Goal: Transaction & Acquisition: Purchase product/service

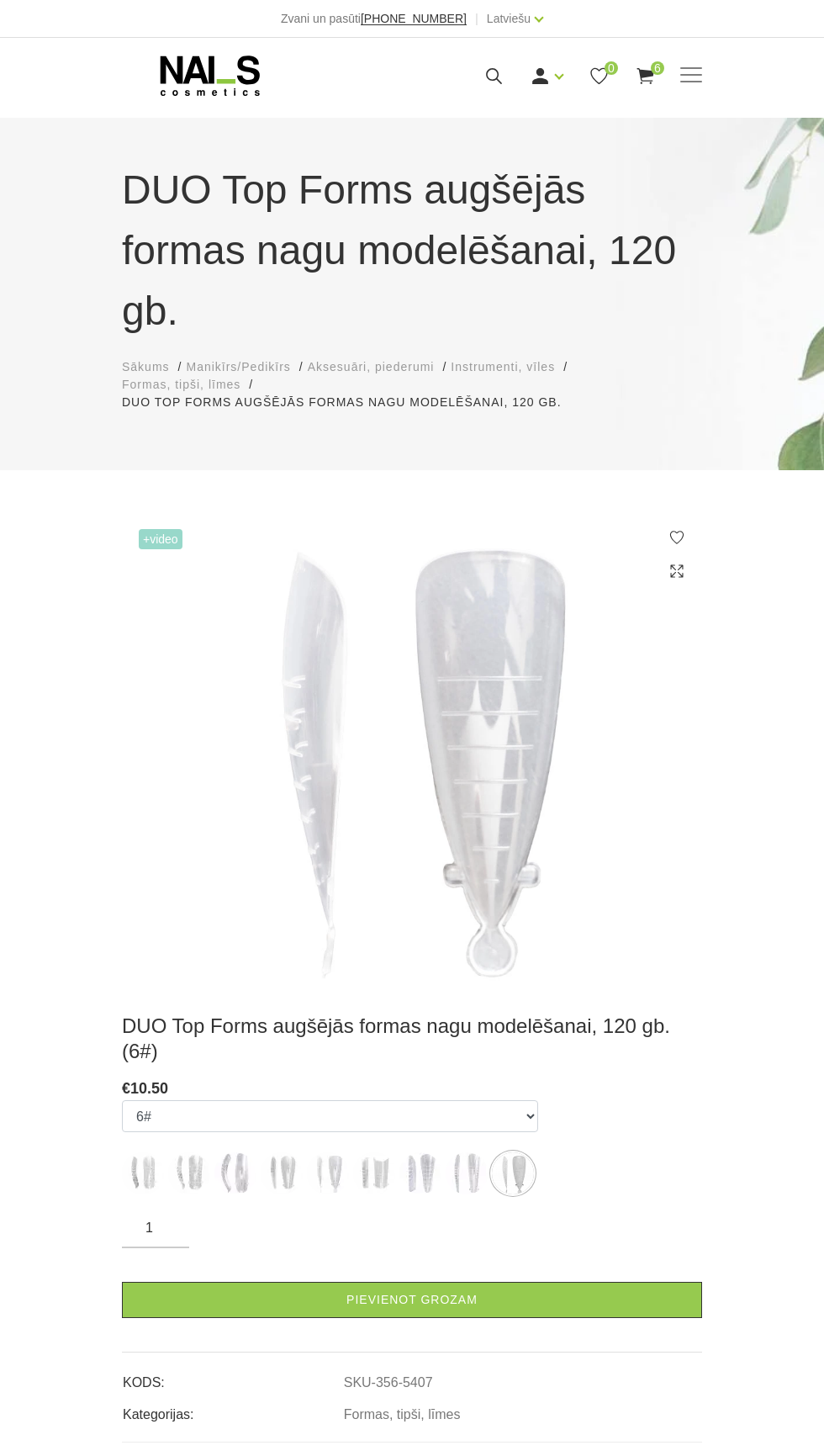
select select "5407"
click at [695, 74] on span at bounding box center [692, 75] width 22 height 2
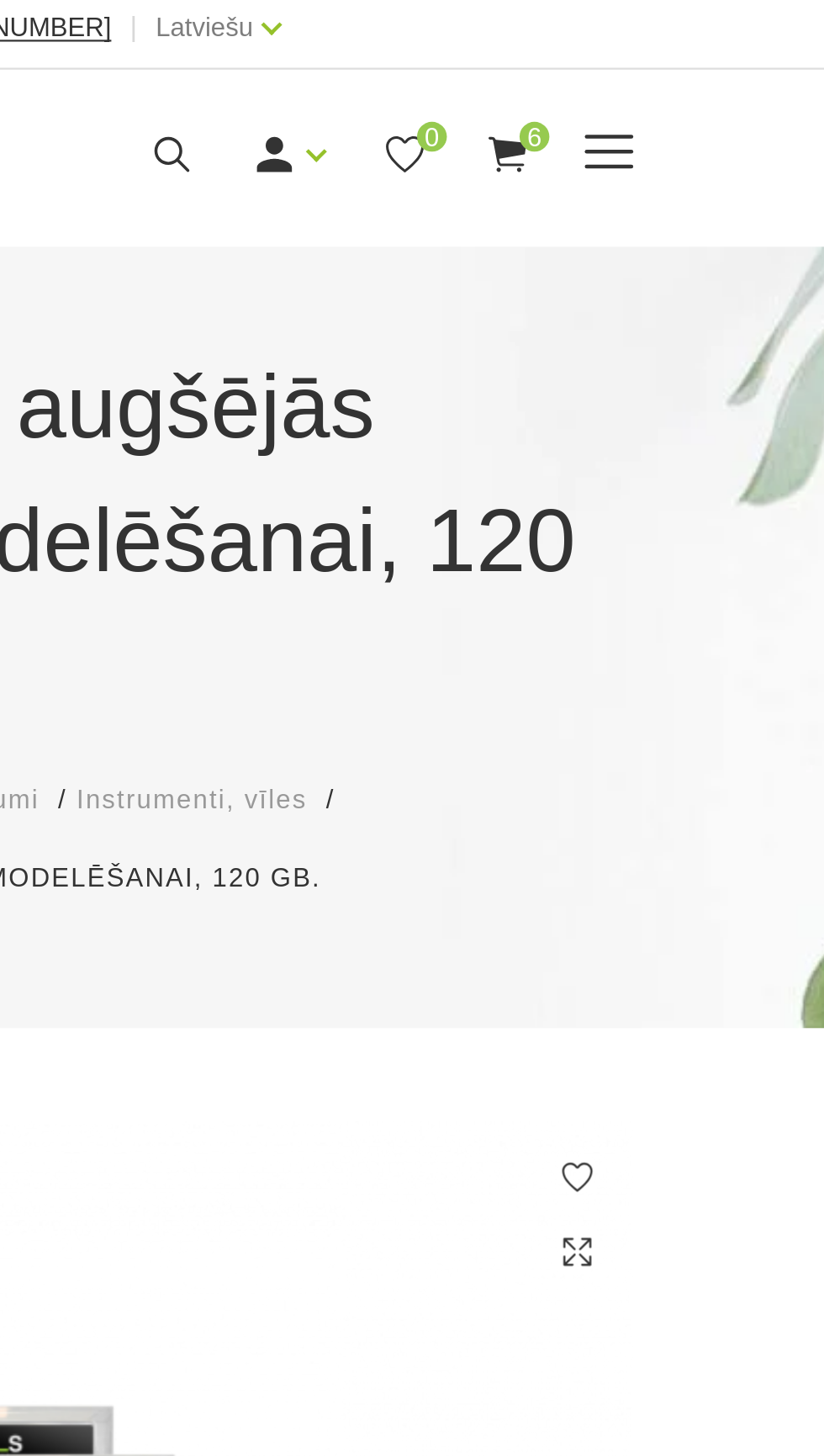
click at [697, 78] on span at bounding box center [692, 76] width 22 height 17
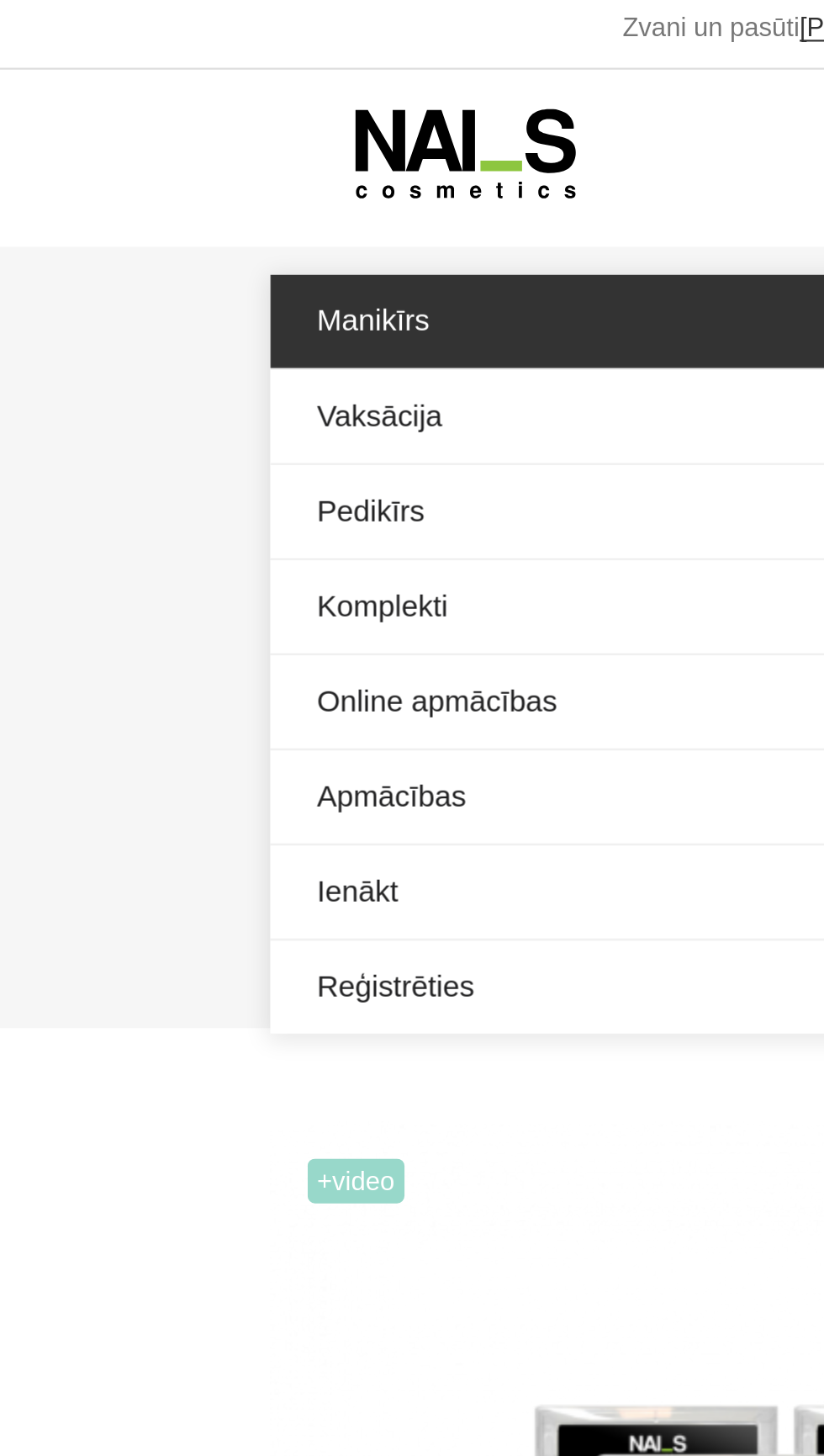
click at [180, 148] on link "Manikīrs" at bounding box center [412, 151] width 581 height 42
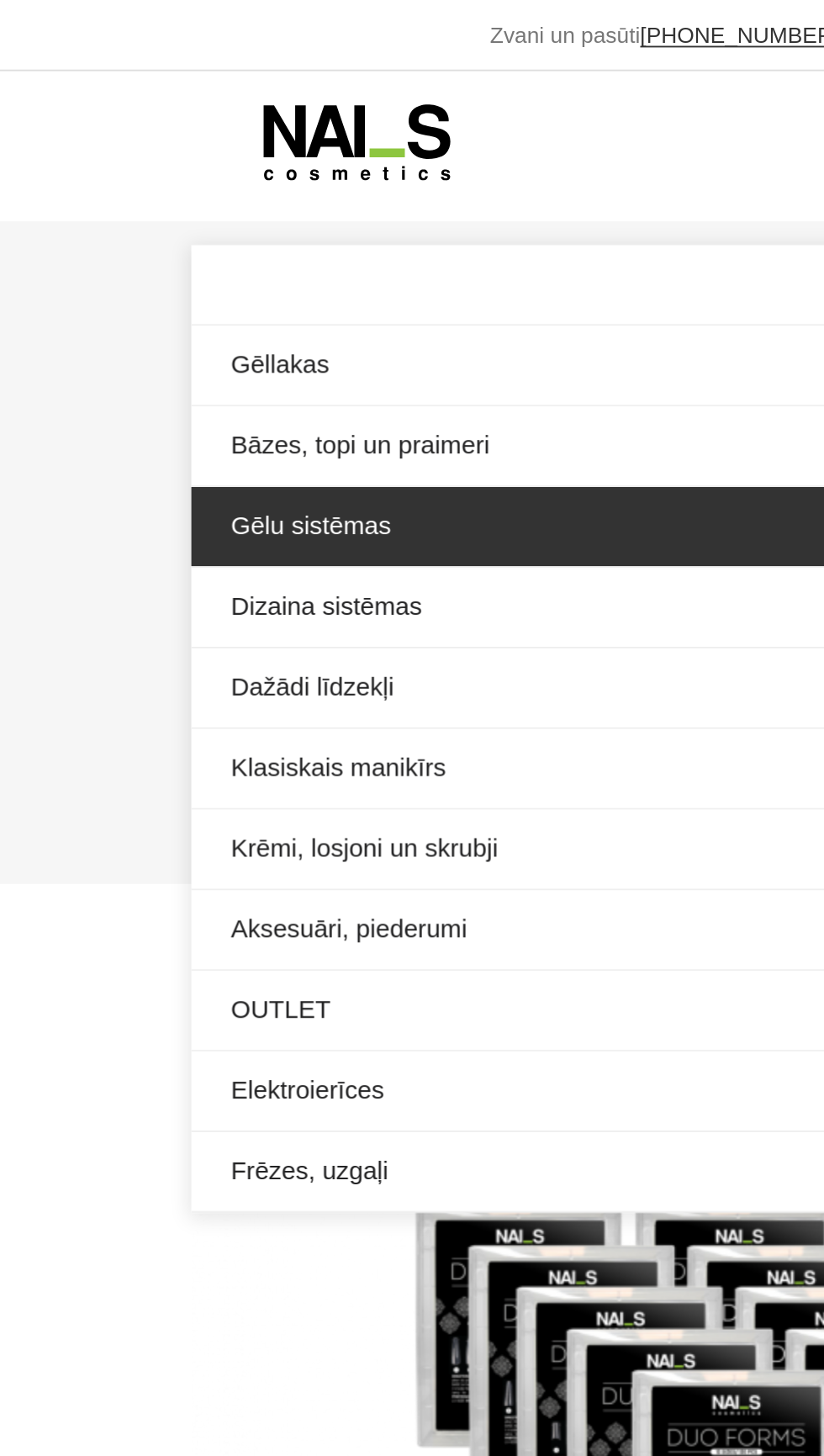
click at [204, 280] on link "Gēlu sistēmas" at bounding box center [412, 279] width 581 height 42
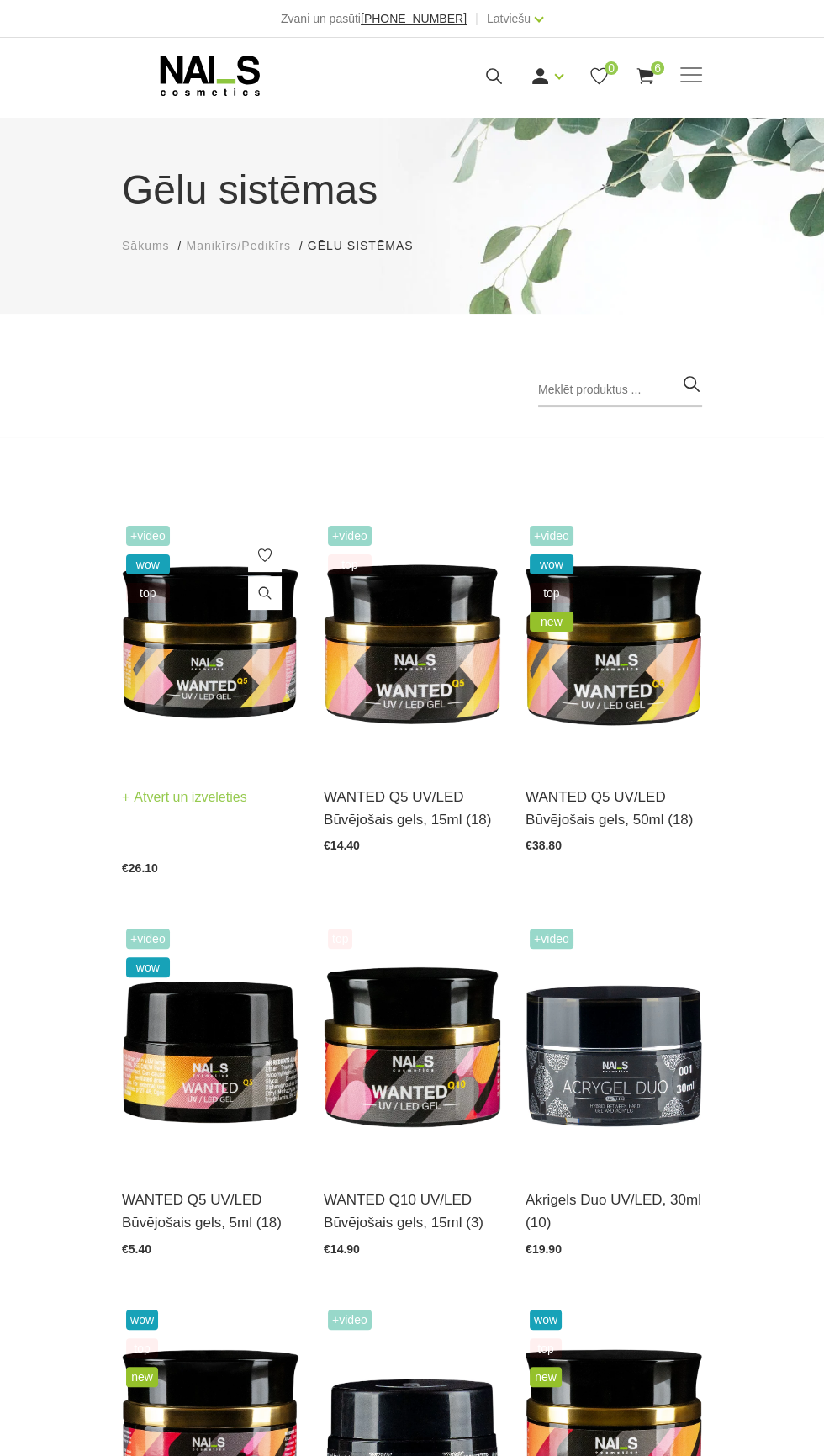
click at [201, 681] on img at bounding box center [210, 643] width 177 height 243
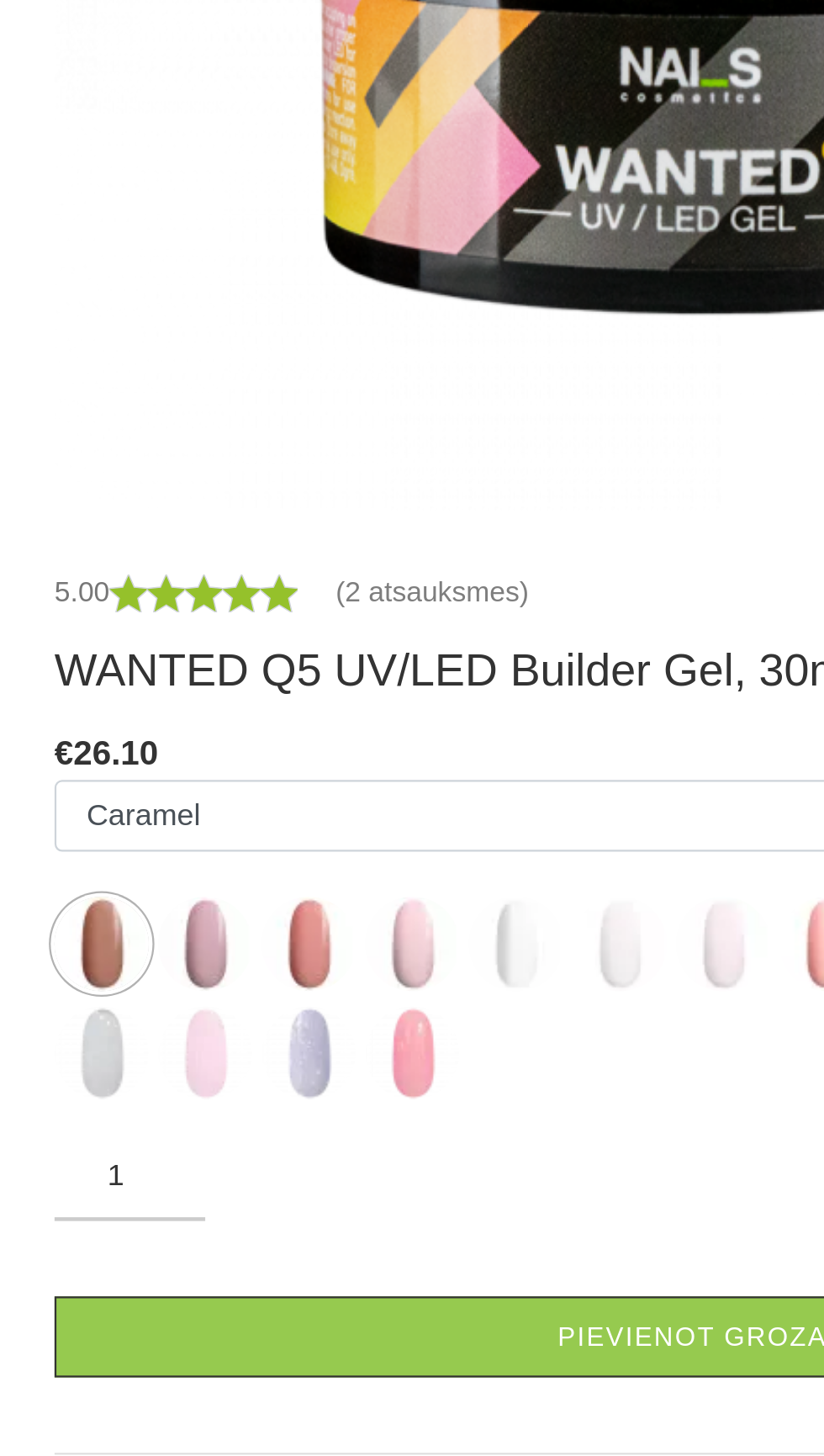
scroll to position [155, 0]
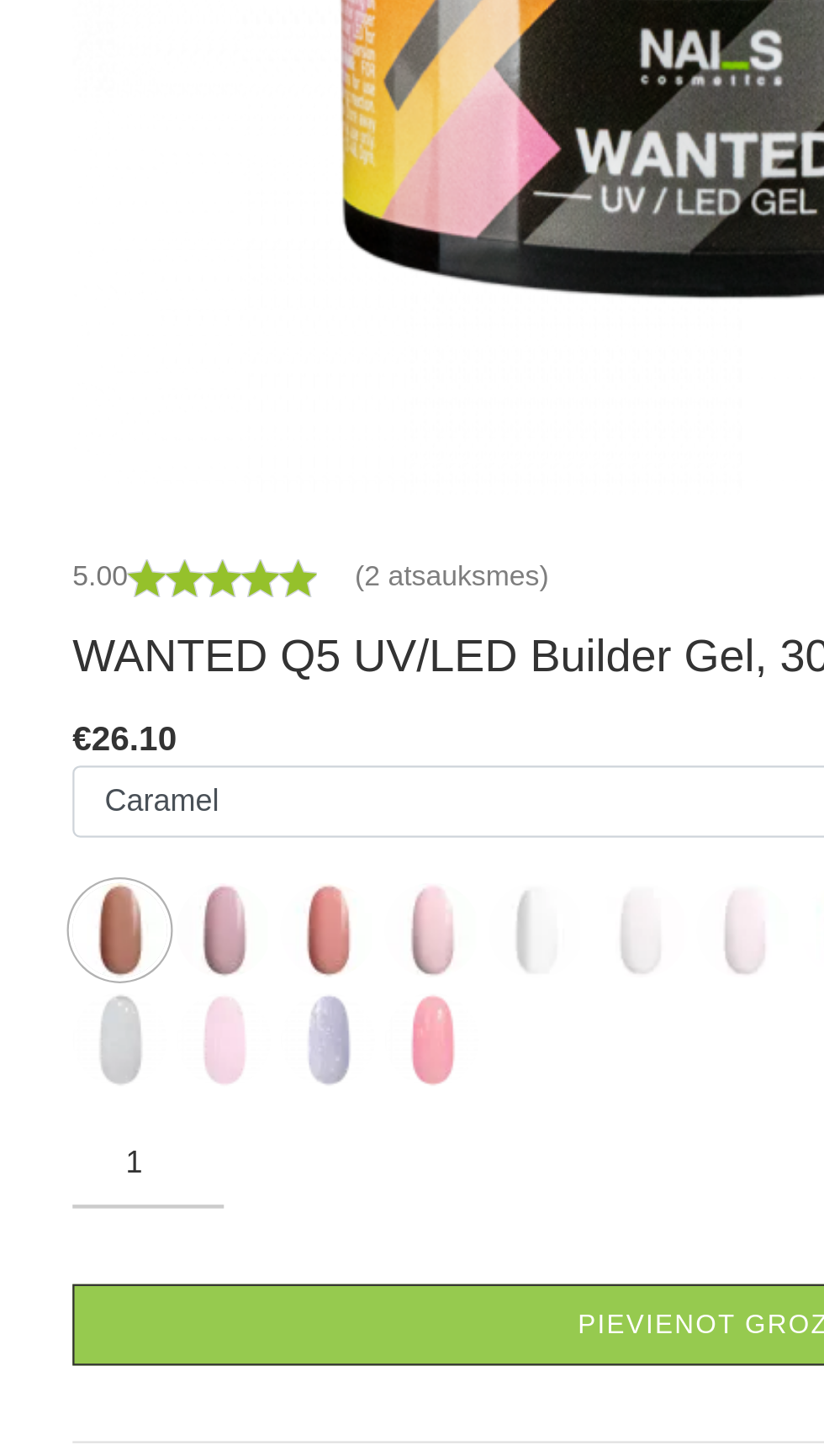
click at [141, 943] on img at bounding box center [142, 944] width 42 height 42
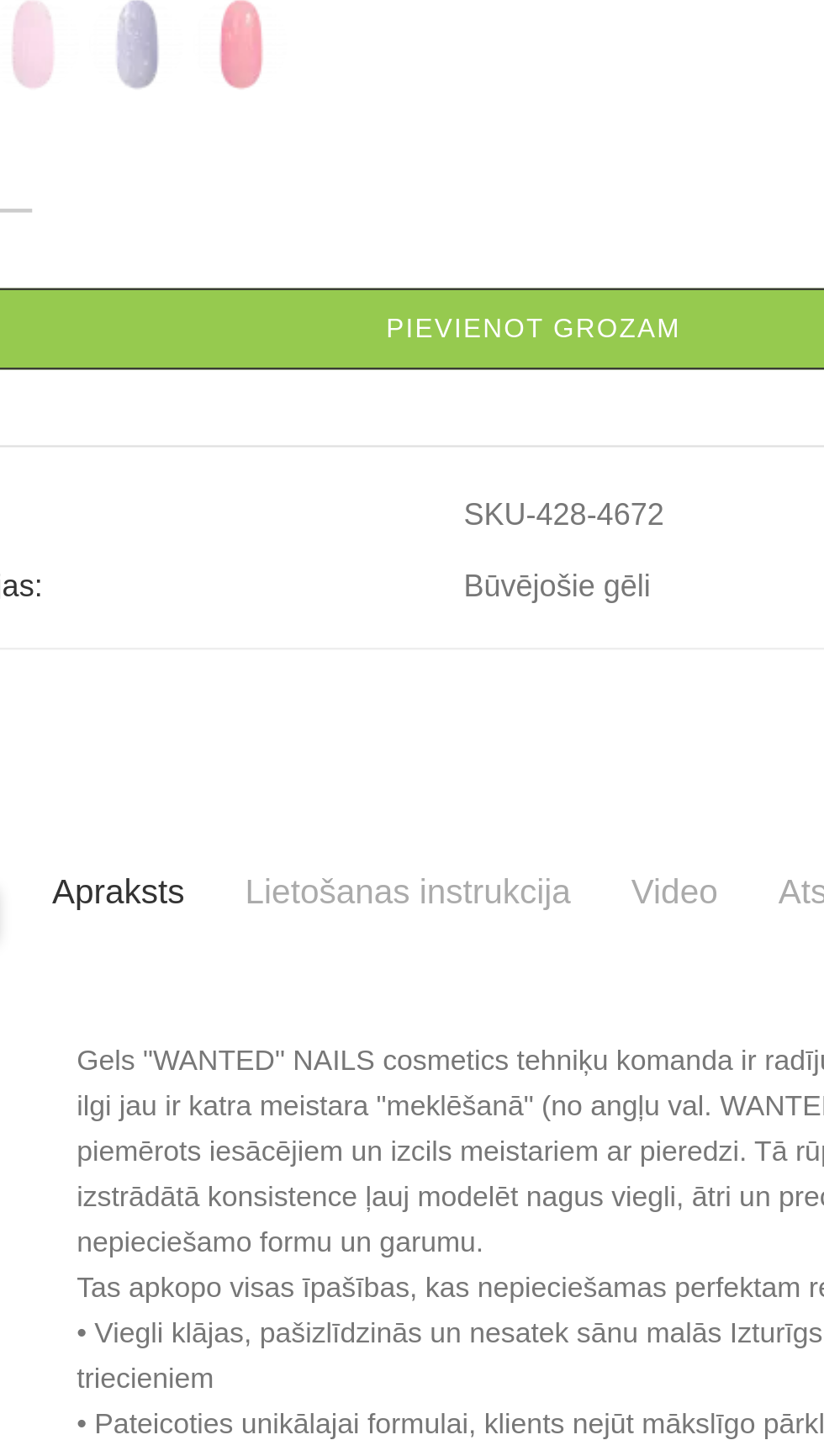
click at [518, 518] on img at bounding box center [512, 496] width 42 height 42
select select "6143"
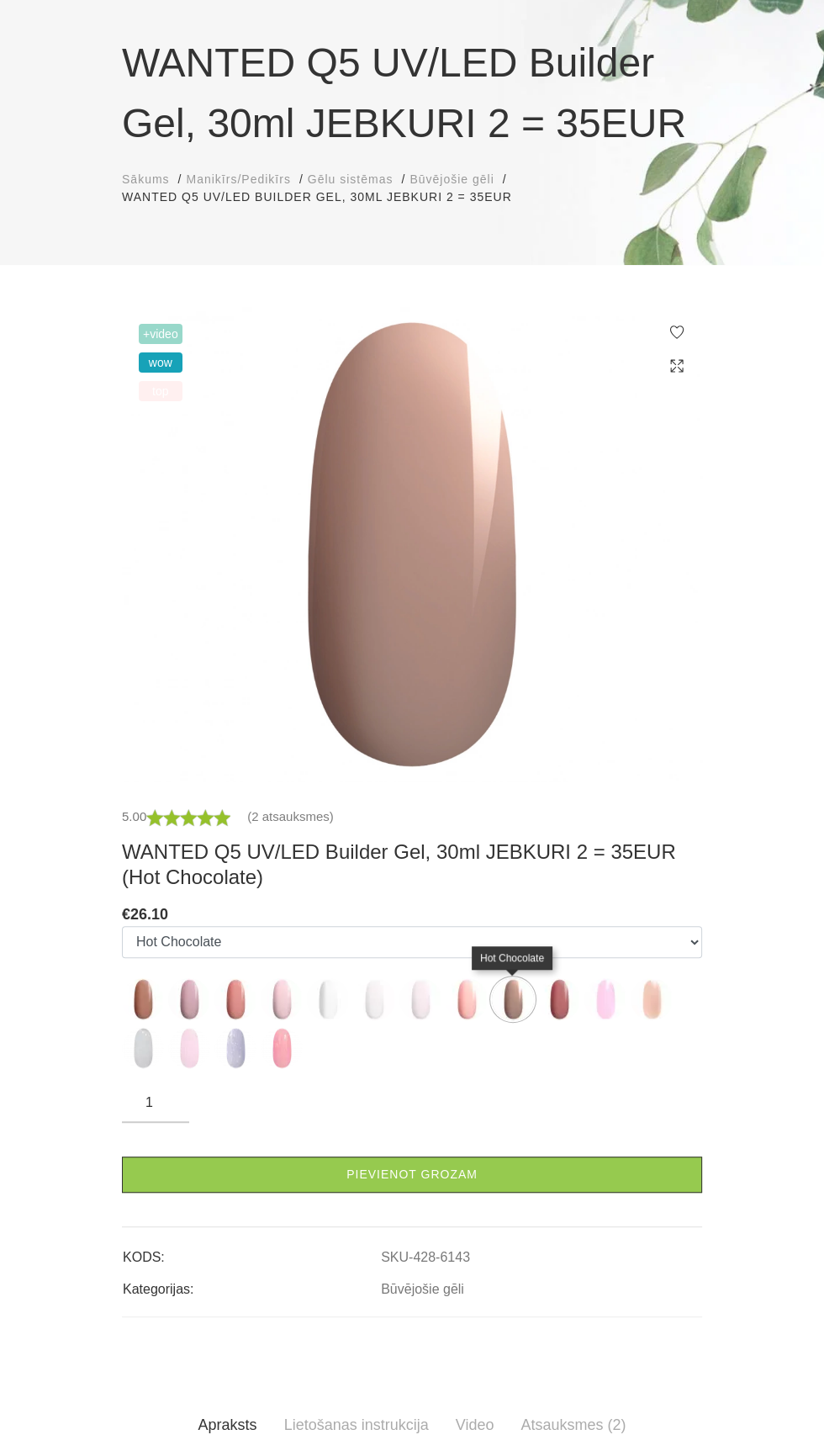
scroll to position [107, 0]
